Goal: Information Seeking & Learning: Learn about a topic

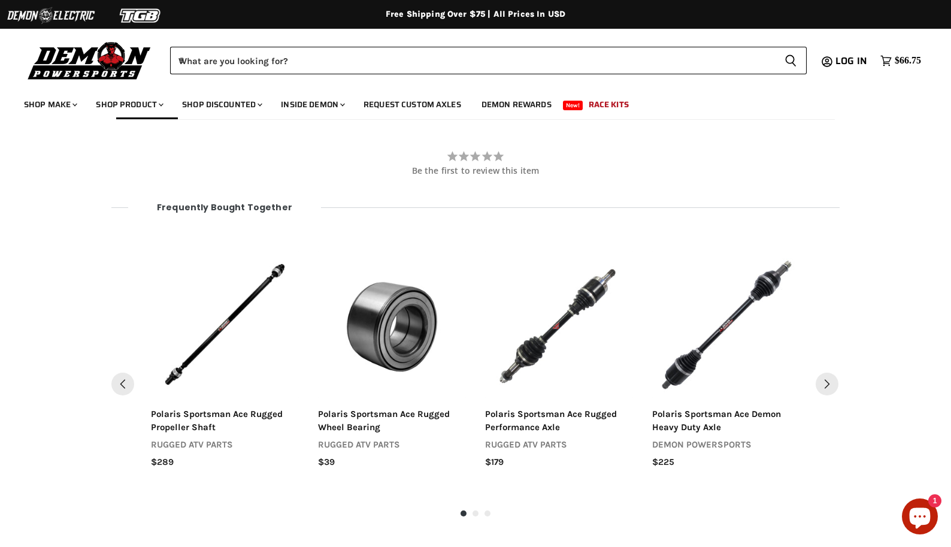
scroll to position [1204, 0]
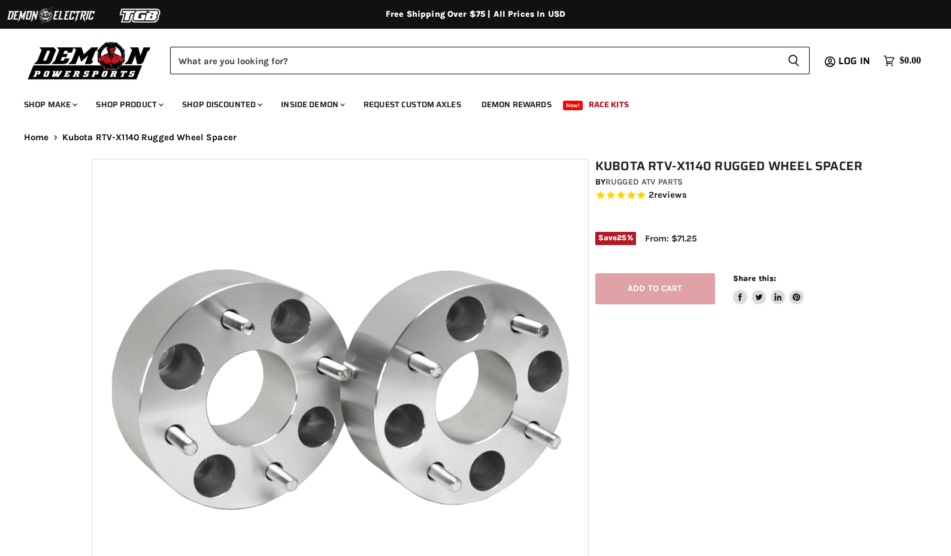
select select "******"
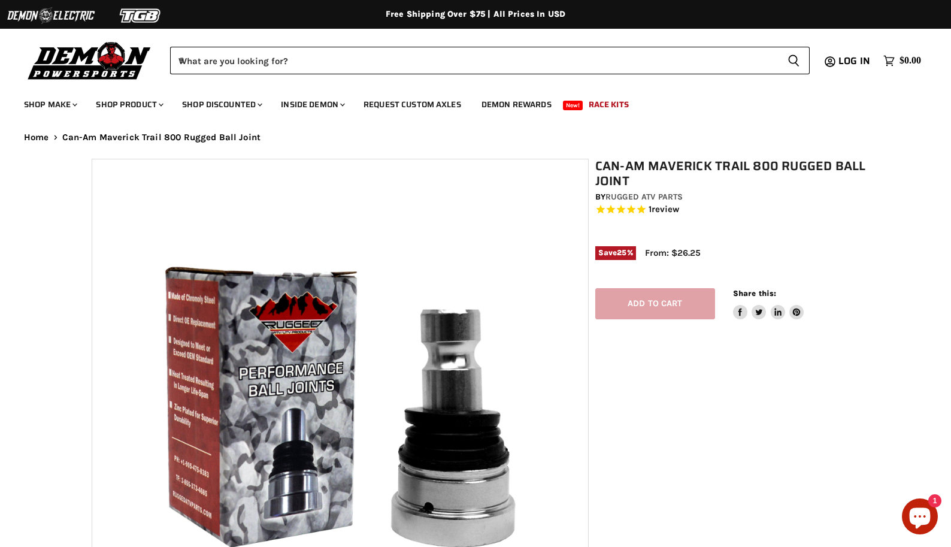
select select "******"
